Goal: Task Accomplishment & Management: Use online tool/utility

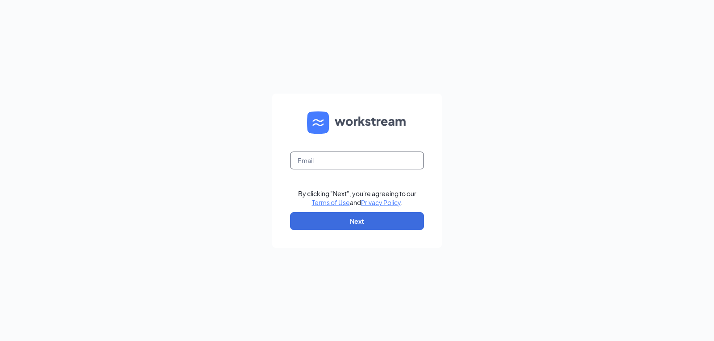
click at [337, 164] on input "text" at bounding box center [357, 161] width 134 height 18
type input "[EMAIL_ADDRESS][DOMAIN_NAME]"
click at [350, 224] on button "Next" at bounding box center [357, 221] width 134 height 18
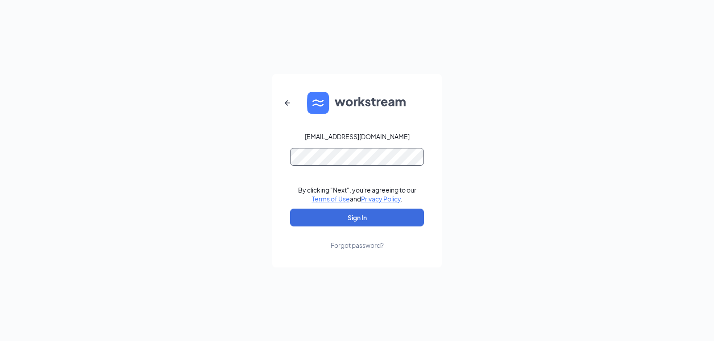
click at [290, 209] on button "Sign In" at bounding box center [357, 218] width 134 height 18
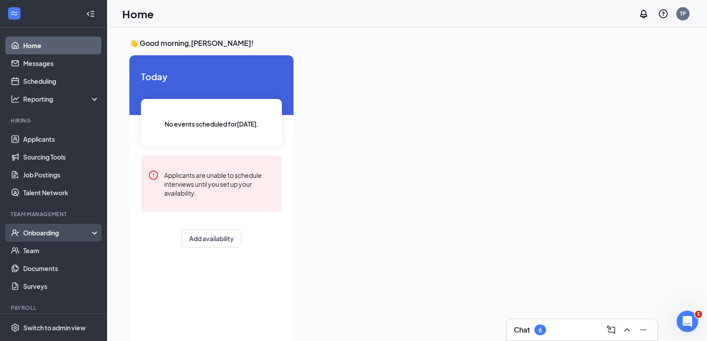
click at [42, 234] on div "Onboarding" at bounding box center [57, 232] width 69 height 9
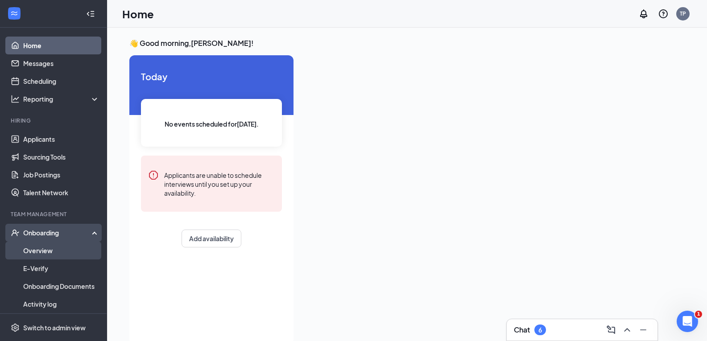
click at [40, 249] on link "Overview" at bounding box center [61, 251] width 76 height 18
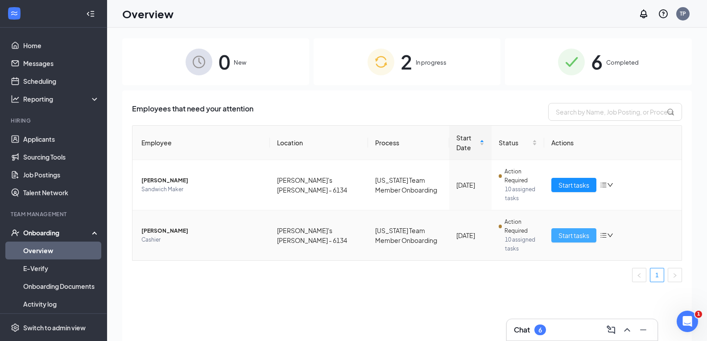
click at [569, 234] on span "Start tasks" at bounding box center [573, 236] width 31 height 10
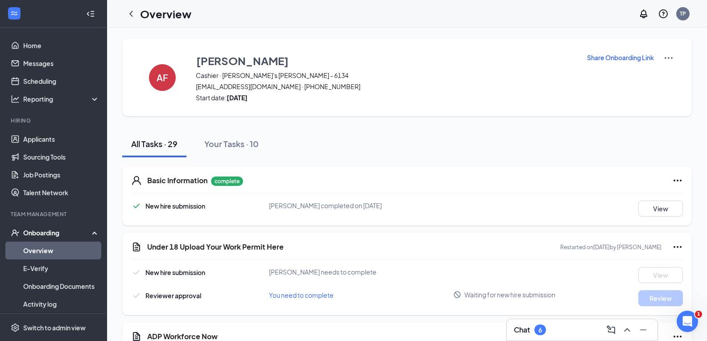
scroll to position [45, 0]
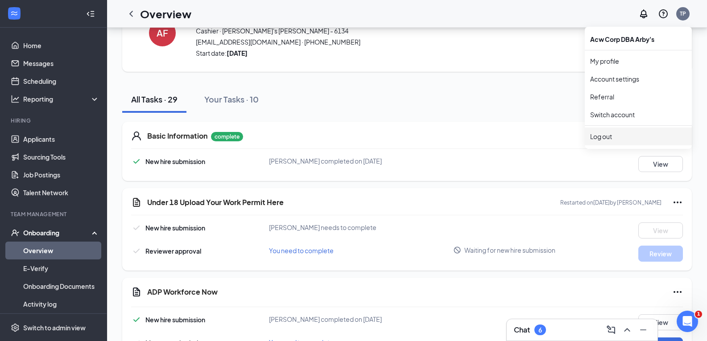
drag, startPoint x: 597, startPoint y: 138, endPoint x: 604, endPoint y: 125, distance: 14.8
click at [597, 138] on div "Log out" at bounding box center [638, 136] width 96 height 9
